Goal: Task Accomplishment & Management: Use online tool/utility

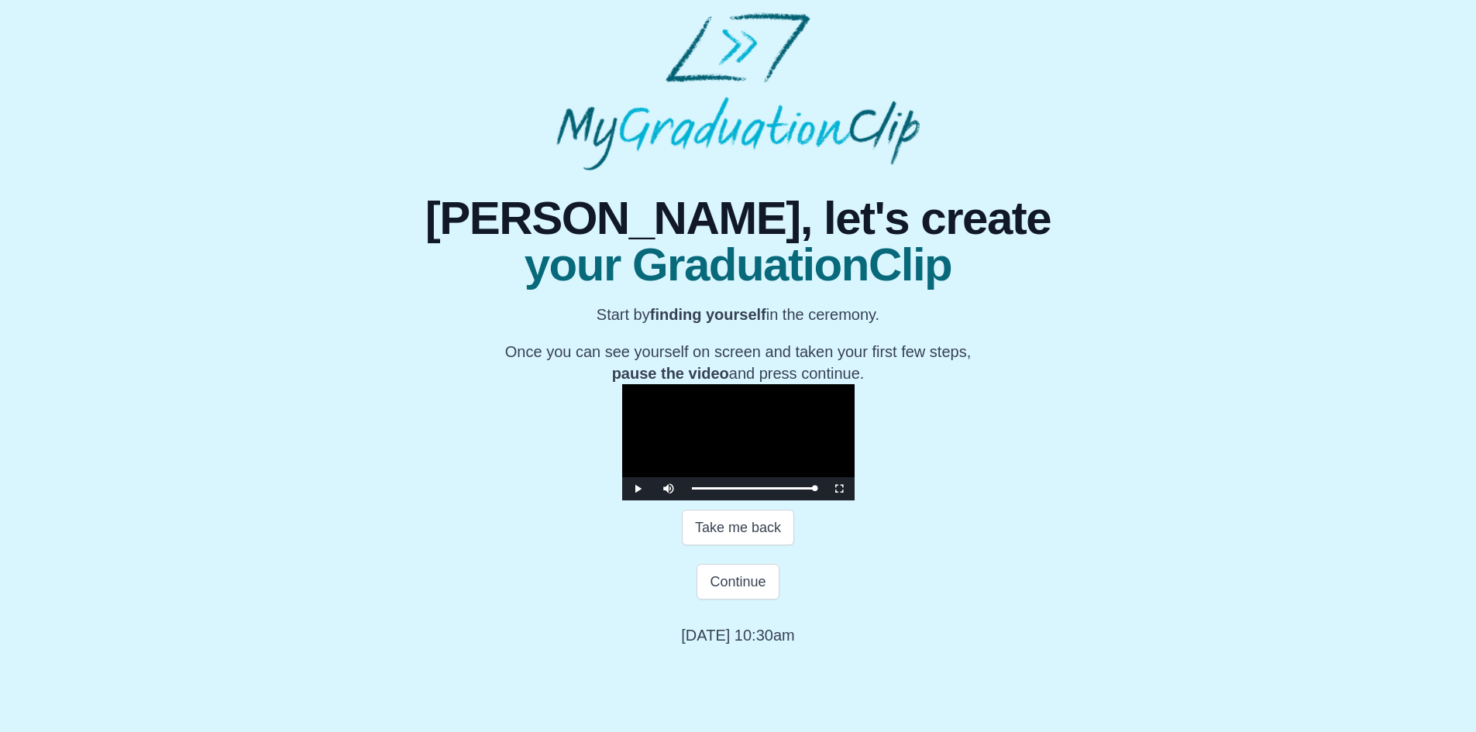
scroll to position [128, 0]
click at [638, 489] on span "Video Player" at bounding box center [638, 489] width 0 height 0
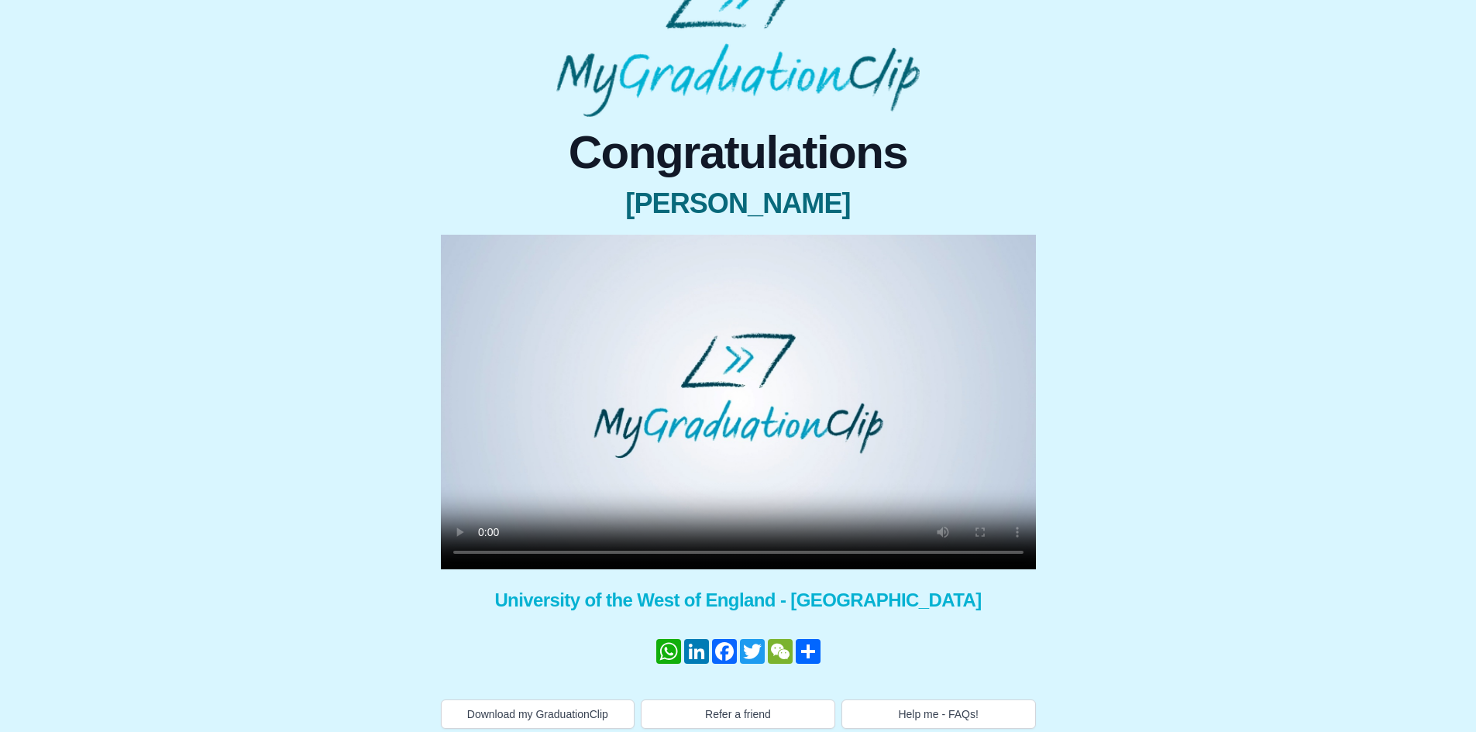
scroll to position [63, 0]
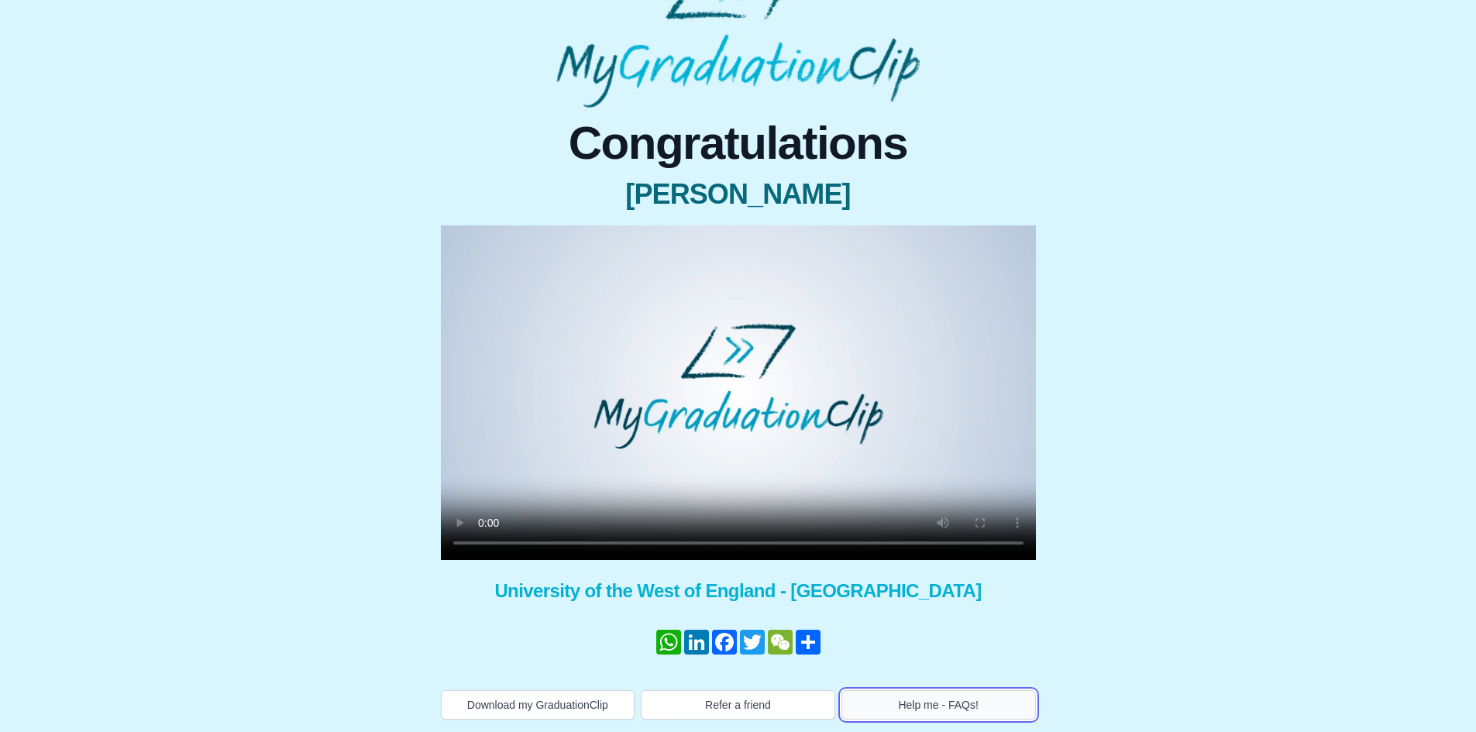
click at [902, 710] on button "Help me - FAQs!" at bounding box center [938, 704] width 194 height 29
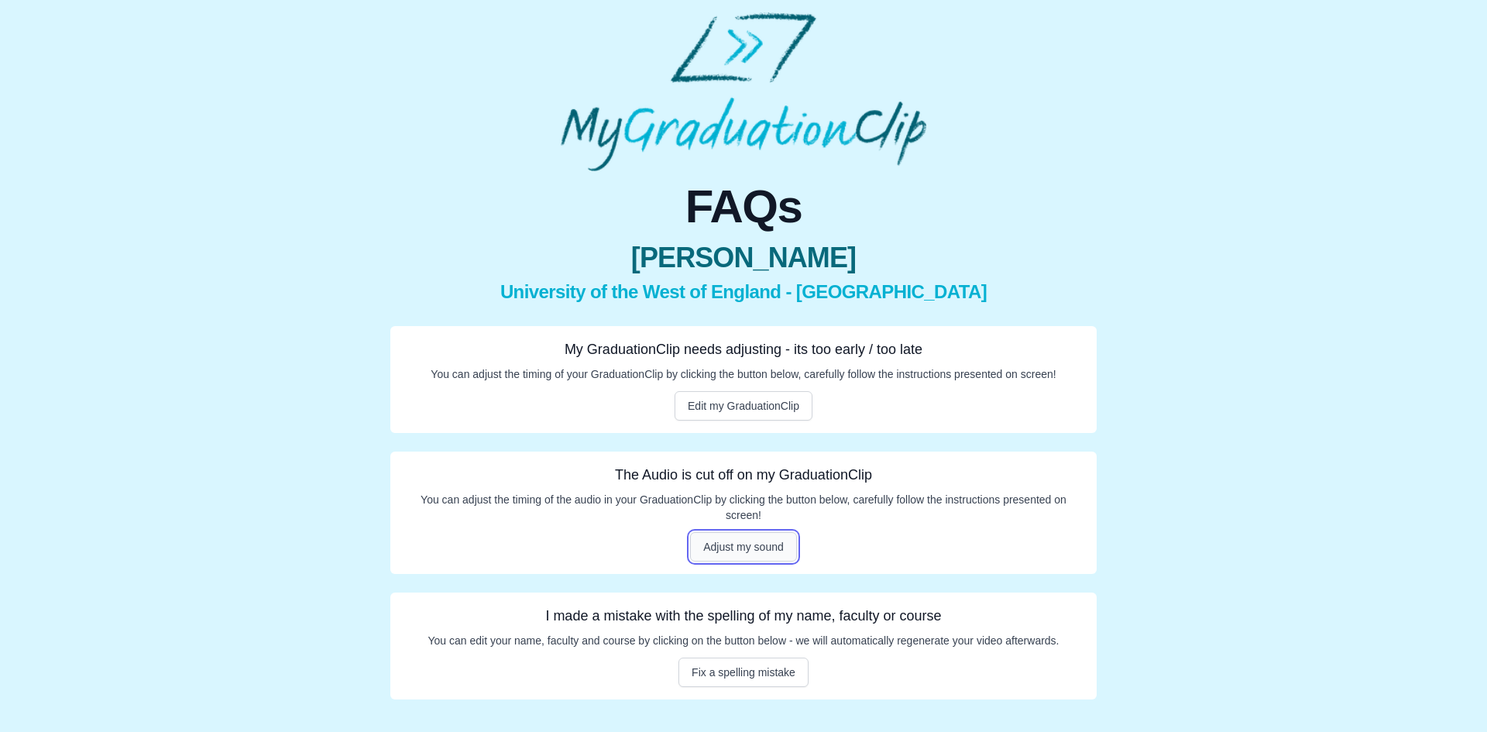
click at [750, 541] on button "Adjust my sound" at bounding box center [743, 546] width 107 height 29
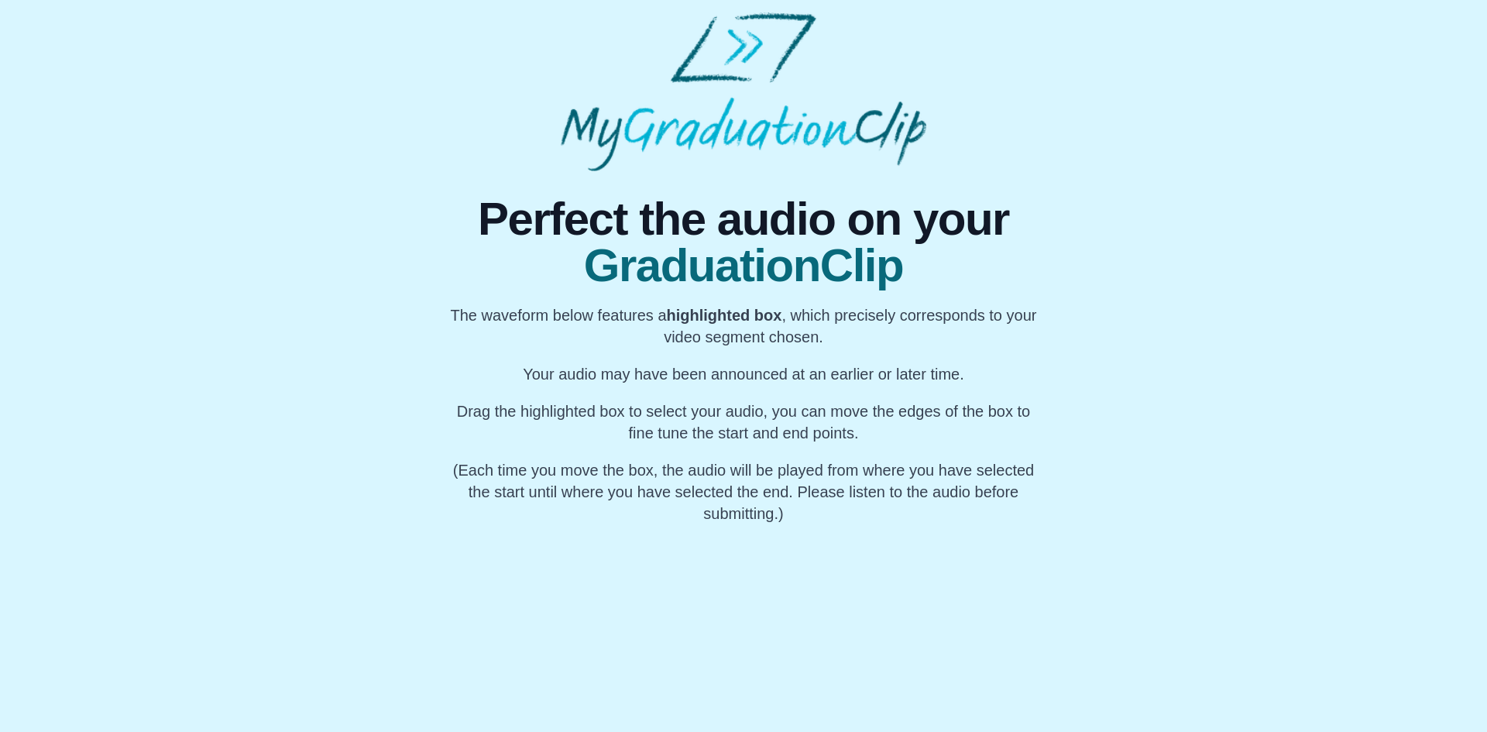
scroll to position [0, 67840]
click at [720, 599] on div "My Name" at bounding box center [722, 573] width 58 height 99
click at [699, 593] on div "My Name" at bounding box center [700, 573] width 58 height 99
click at [648, 583] on div "My Name" at bounding box center [649, 573] width 58 height 99
click at [695, 593] on div at bounding box center [692, 573] width 6 height 99
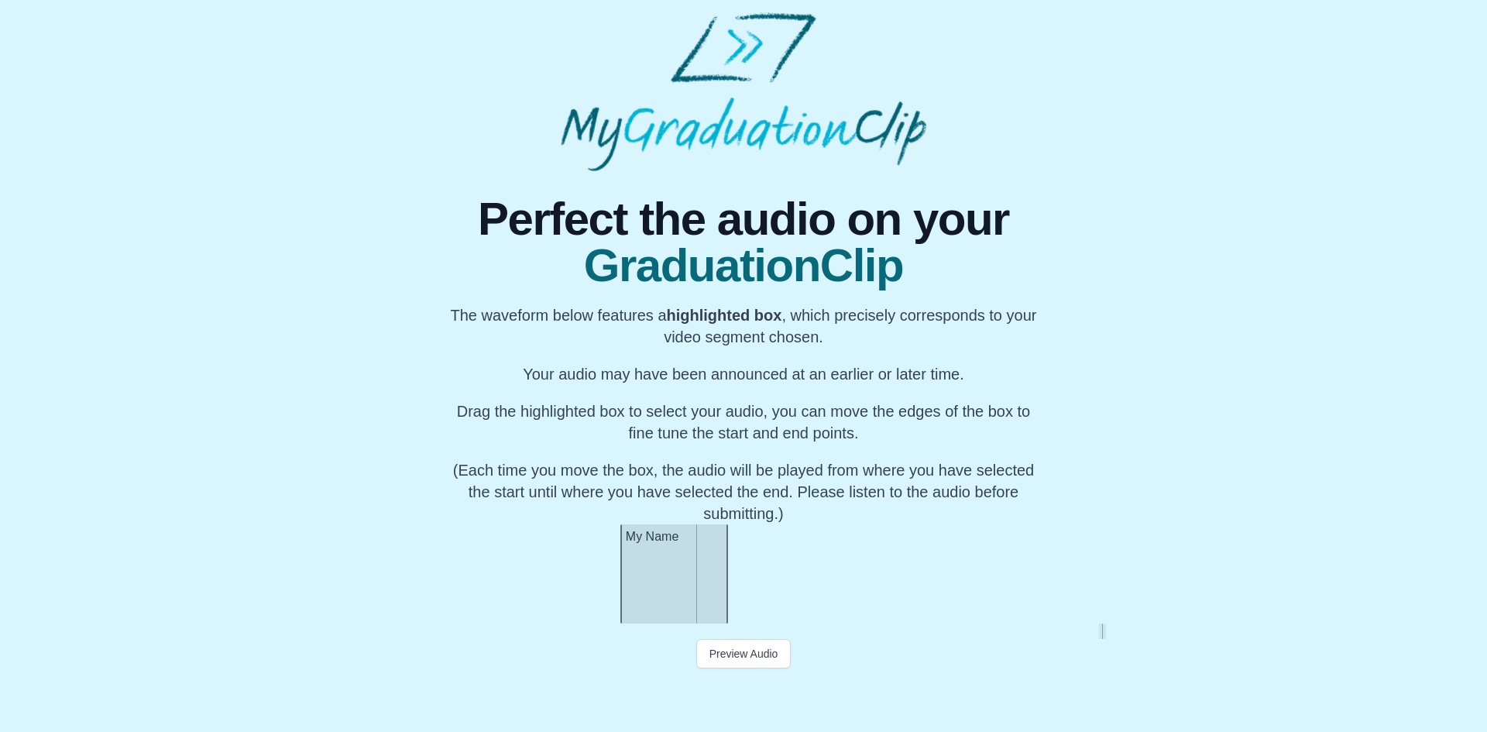
click at [727, 603] on div at bounding box center [725, 573] width 6 height 99
click at [747, 652] on button "Preview Audio" at bounding box center [743, 653] width 95 height 29
click at [750, 688] on button "Submit" at bounding box center [743, 683] width 60 height 29
